Goal: Contribute content: Add original content to the website for others to see

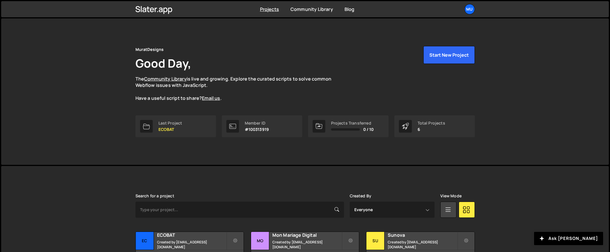
scroll to position [83, 0]
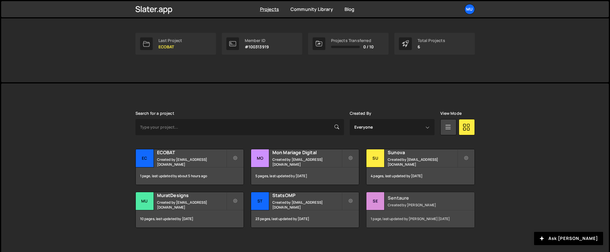
click at [405, 198] on h2 "Sentaure" at bounding box center [422, 198] width 69 height 6
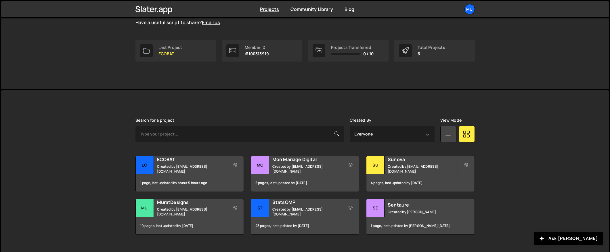
scroll to position [87, 0]
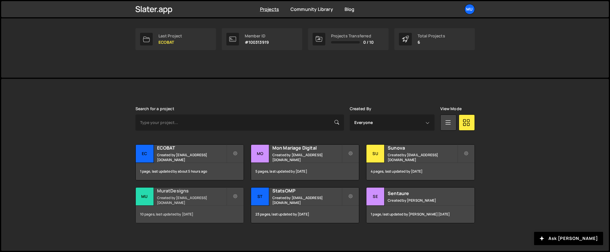
click at [178, 193] on h2 "MuratDesigns" at bounding box center [191, 190] width 69 height 6
click at [397, 197] on div "Sentaure Created by [PERSON_NAME]" at bounding box center [420, 196] width 108 height 18
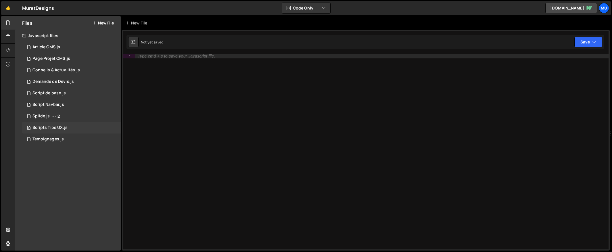
click at [55, 128] on div "Scripts Tips UX.js" at bounding box center [49, 127] width 35 height 5
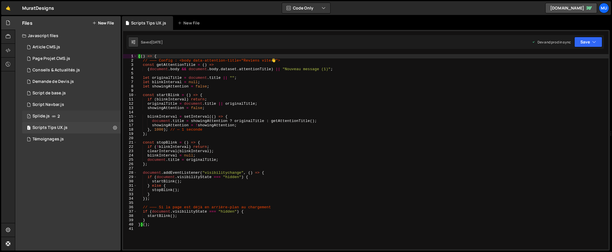
click at [50, 117] on div "1 Splide.js 2" at bounding box center [71, 115] width 99 height 11
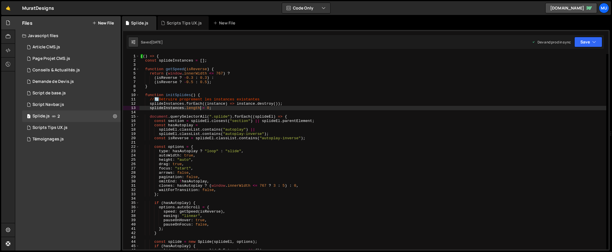
click at [201, 109] on div "(( ) => { const splideInstances = [ ] ; function getSpeed ( isReverse ) { retur…" at bounding box center [372, 156] width 467 height 204
type textarea "})();"
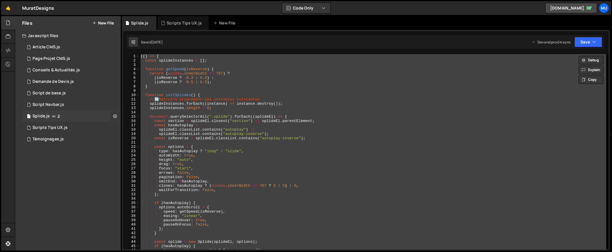
click at [116, 119] on button at bounding box center [115, 116] width 10 height 10
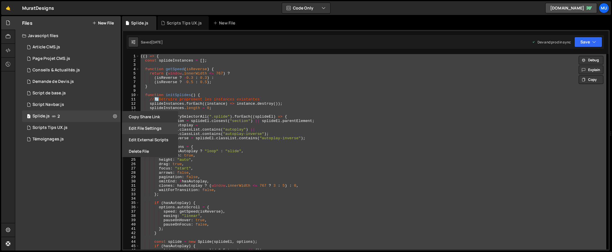
click at [147, 130] on button "Edit File Settings" at bounding box center [150, 127] width 56 height 11
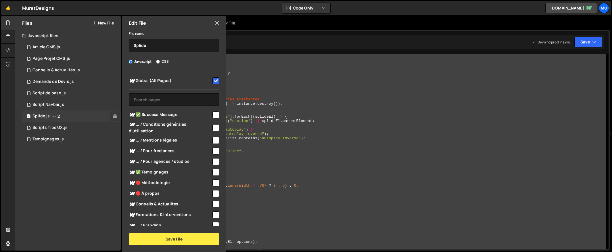
click at [112, 117] on button at bounding box center [115, 116] width 10 height 10
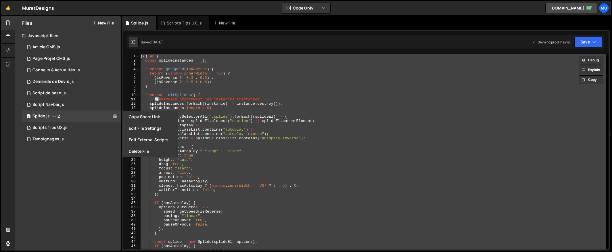
click at [129, 140] on button "Edit External Scripts" at bounding box center [150, 139] width 56 height 11
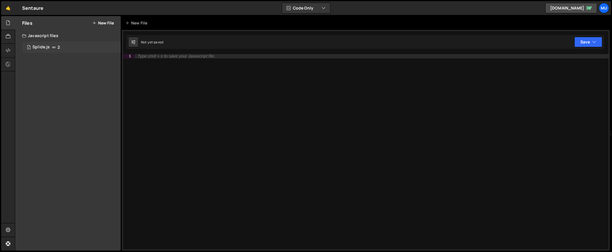
click at [37, 43] on div "7 Splide.js 2" at bounding box center [71, 46] width 99 height 11
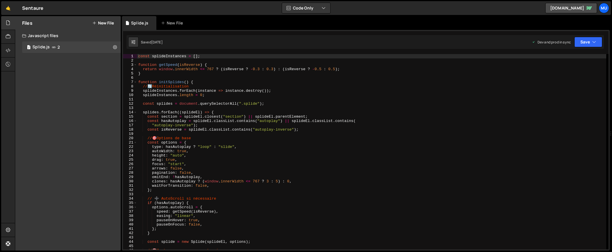
click at [207, 112] on div "const splideInstances = [ ] ; function getSpeed ( isReverse ) { return window .…" at bounding box center [371, 156] width 469 height 204
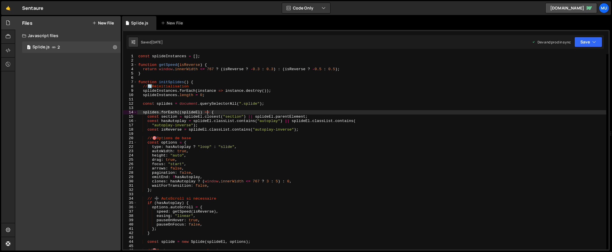
type textarea "});"
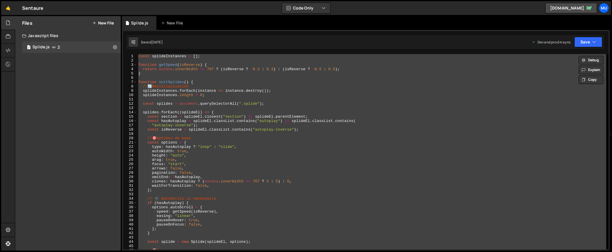
paste textarea
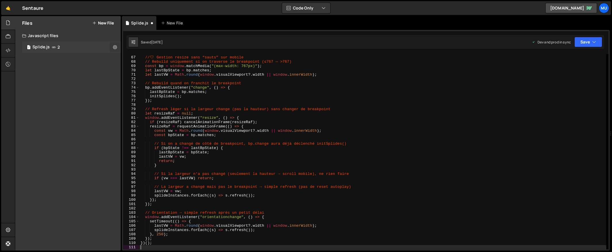
click at [116, 48] on icon at bounding box center [115, 46] width 4 height 5
type input "Splide"
radio input "true"
checkbox input "true"
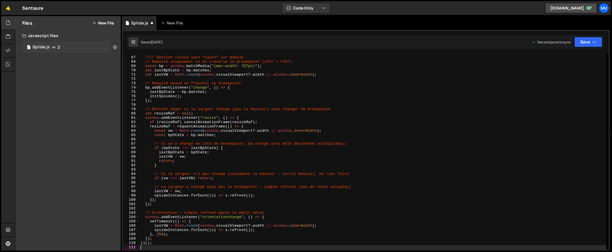
checkbox input "true"
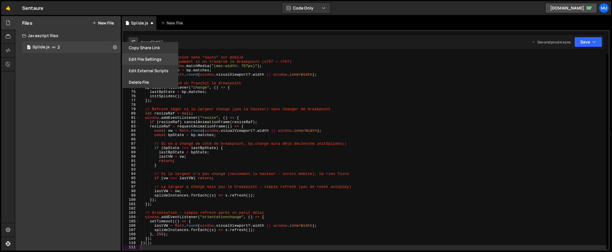
click at [139, 60] on button "Edit File Settings" at bounding box center [150, 58] width 56 height 11
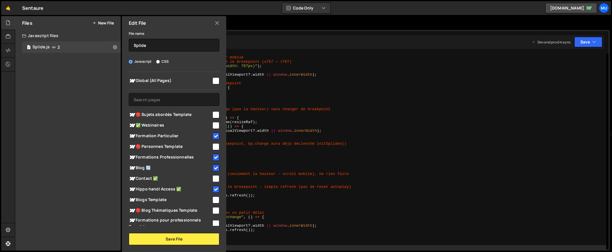
click at [212, 80] on input "checkbox" at bounding box center [215, 80] width 7 height 7
click at [214, 78] on input "checkbox" at bounding box center [215, 80] width 7 height 7
checkbox input "false"
click at [214, 136] on input "checkbox" at bounding box center [215, 136] width 7 height 7
checkbox input "false"
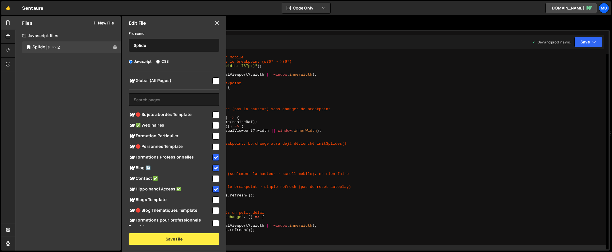
click at [212, 154] on input "checkbox" at bounding box center [215, 157] width 7 height 7
checkbox input "false"
click at [214, 170] on input "checkbox" at bounding box center [215, 167] width 7 height 7
checkbox input "false"
click at [214, 188] on input "checkbox" at bounding box center [215, 189] width 7 height 7
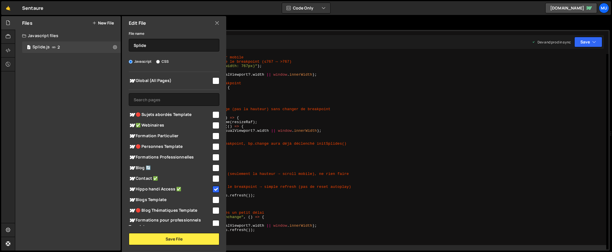
checkbox input "false"
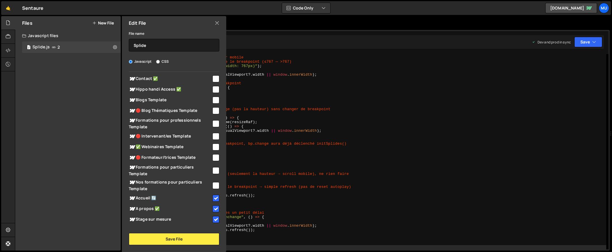
click at [212, 198] on div at bounding box center [216, 198] width 8 height 8
click at [214, 207] on input "checkbox" at bounding box center [215, 208] width 7 height 7
checkbox input "false"
click at [213, 194] on div at bounding box center [216, 198] width 8 height 8
click at [215, 215] on div "Stage sur mesure" at bounding box center [174, 219] width 91 height 11
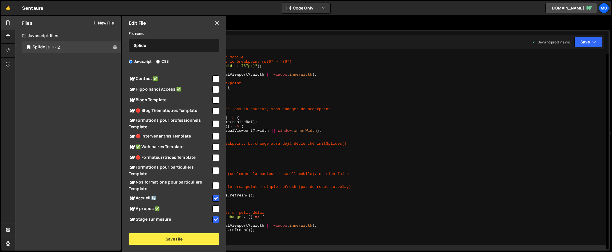
click at [214, 218] on input "checkbox" at bounding box center [215, 219] width 7 height 7
checkbox input "false"
click at [212, 195] on input "checkbox" at bounding box center [215, 198] width 7 height 7
checkbox input "false"
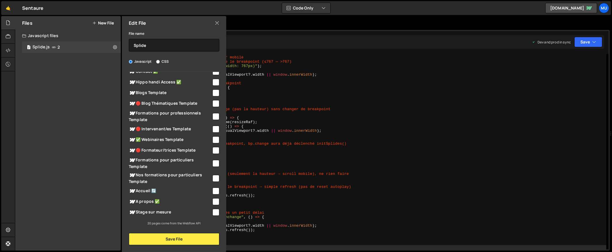
scroll to position [0, 0]
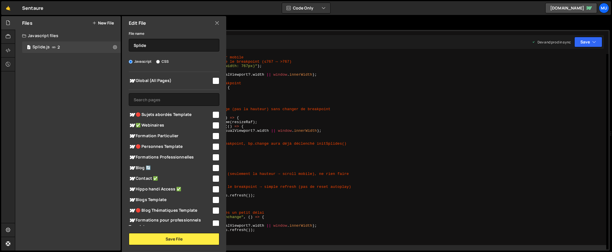
click at [212, 78] on input "checkbox" at bounding box center [215, 80] width 7 height 7
checkbox input "true"
click at [173, 242] on button "Save File" at bounding box center [174, 239] width 91 height 12
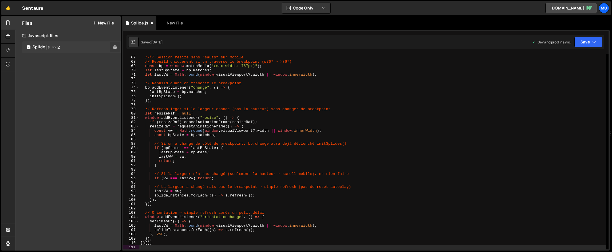
click at [114, 45] on icon at bounding box center [115, 46] width 4 height 5
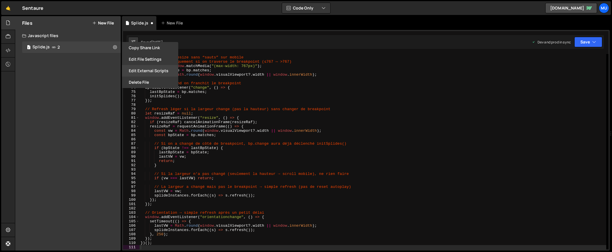
click at [140, 69] on button "Edit External Scripts" at bounding box center [150, 70] width 56 height 11
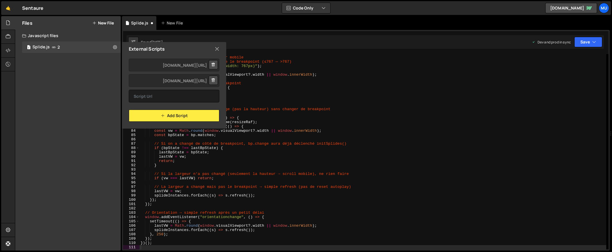
click at [220, 45] on div "External Scripts" at bounding box center [174, 49] width 104 height 14
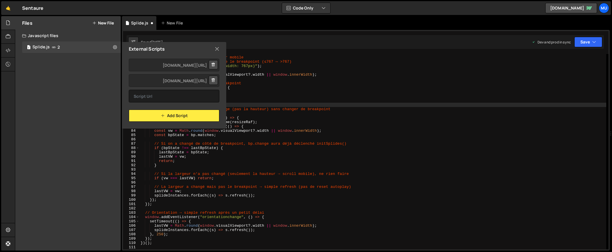
click at [365, 107] on div "// —————————————————————————————————————————— // 🛡 ️ Gestion resize sans “sauts…" at bounding box center [372, 153] width 467 height 204
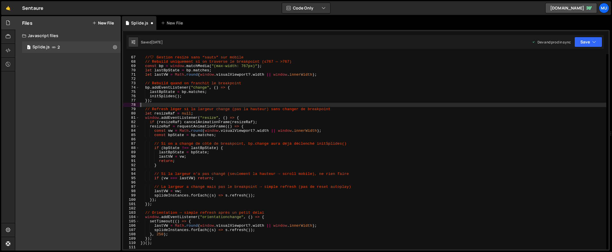
click at [299, 106] on div "// —————————————————————————————————————————— // 🛡 ️ Gestion resize sans “sauts…" at bounding box center [372, 153] width 467 height 204
